Goal: Transaction & Acquisition: Book appointment/travel/reservation

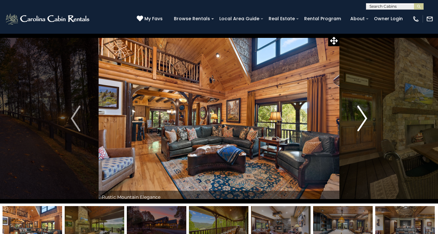
click at [363, 118] on img "Next" at bounding box center [363, 118] width 10 height 26
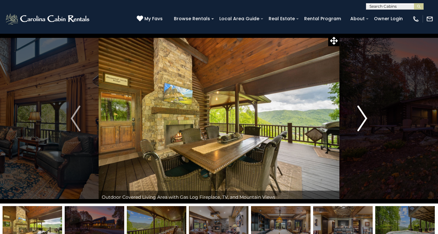
click at [362, 119] on img "Next" at bounding box center [363, 118] width 10 height 26
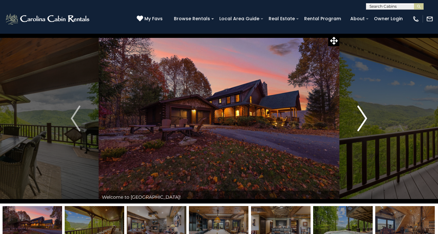
click at [361, 121] on img "Next" at bounding box center [363, 118] width 10 height 26
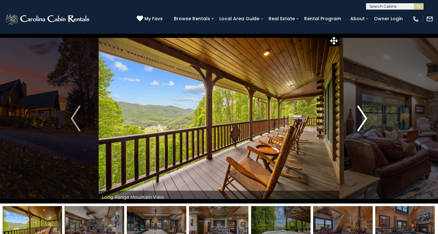
click at [362, 121] on img "Next" at bounding box center [363, 118] width 10 height 26
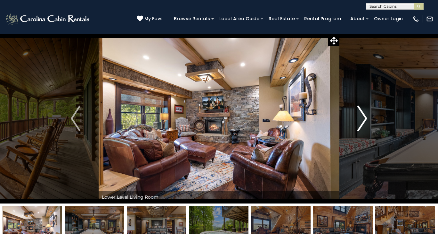
click at [367, 122] on img "Next" at bounding box center [363, 118] width 10 height 26
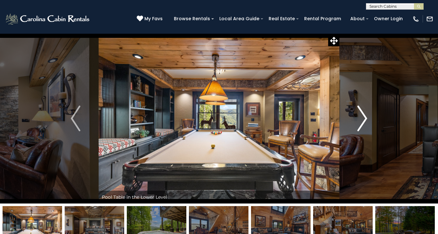
click at [366, 123] on img "Next" at bounding box center [363, 118] width 10 height 26
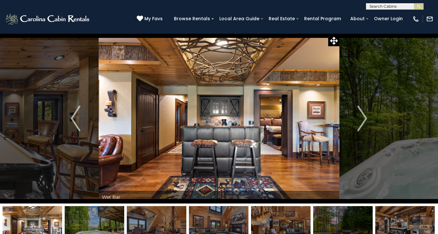
click at [384, 8] on input "text" at bounding box center [395, 7] width 56 height 6
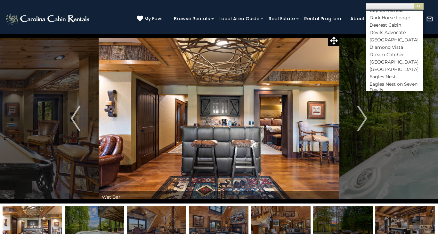
scroll to position [1030, 0]
click at [390, 42] on li "[GEOGRAPHIC_DATA]" at bounding box center [395, 40] width 57 height 6
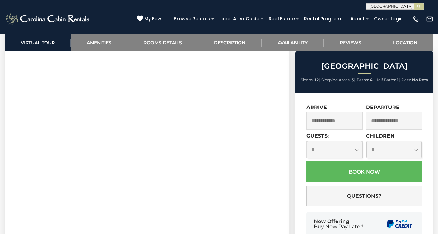
scroll to position [287, 0]
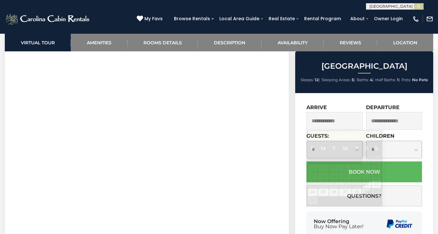
click at [339, 118] on input "text" at bounding box center [335, 121] width 56 height 18
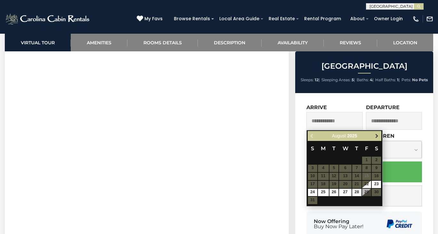
click at [375, 134] on span "Next" at bounding box center [377, 135] width 5 height 5
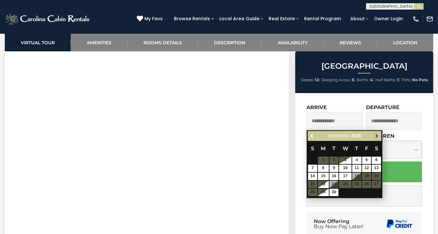
click at [375, 134] on span "Next" at bounding box center [377, 135] width 5 height 5
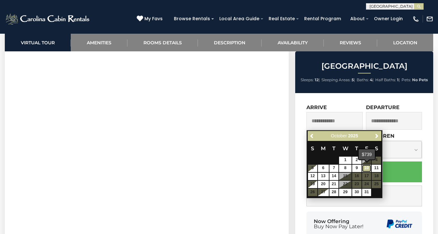
click at [369, 168] on link "10" at bounding box center [366, 167] width 9 height 7
type input "**********"
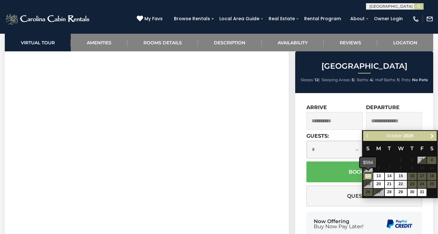
click at [369, 175] on link "12" at bounding box center [368, 175] width 9 height 7
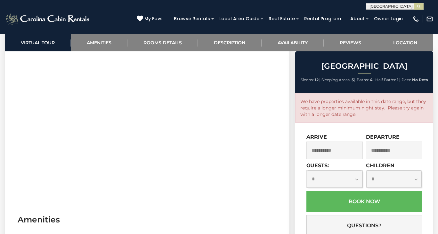
scroll to position [458, 0]
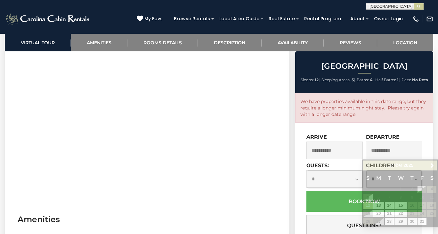
click at [396, 154] on input "**********" at bounding box center [394, 150] width 56 height 18
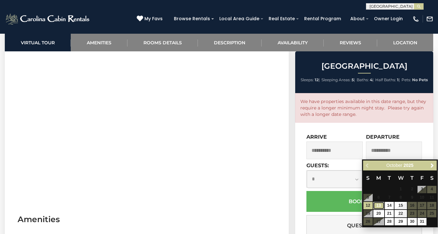
click at [380, 204] on link "13" at bounding box center [379, 205] width 11 height 7
type input "**********"
